Goal: Find specific page/section: Find specific page/section

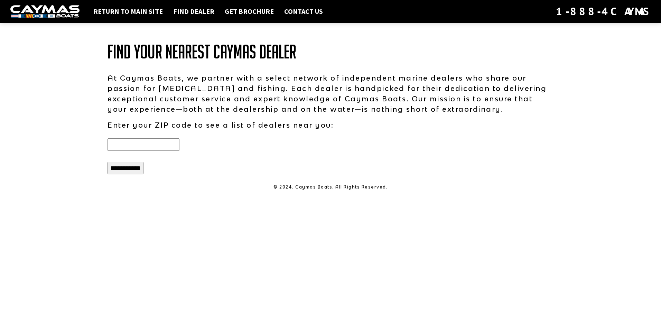
click at [162, 141] on input "text" at bounding box center [144, 144] width 72 height 12
type input "*****"
click at [108, 162] on input "**********" at bounding box center [126, 168] width 36 height 12
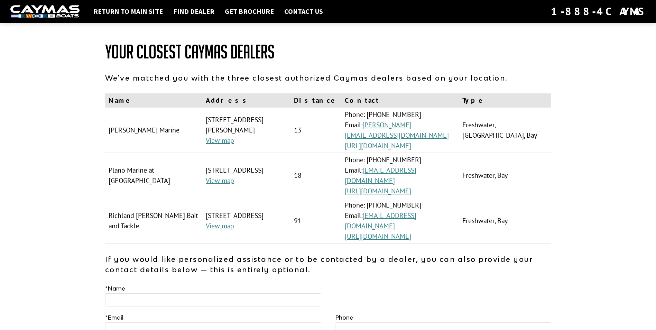
click at [385, 141] on link "https://www.nicholsmarineinc.com/" at bounding box center [378, 145] width 66 height 9
